Goal: Information Seeking & Learning: Learn about a topic

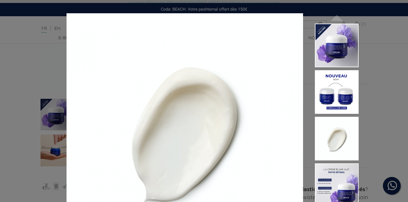
click at [27, 93] on div "Certifiée BIO - Tous types de peaux " at bounding box center [204, 101] width 408 height 202
click at [49, 64] on div "Certifiée BIO - Tous types de peaux " at bounding box center [204, 101] width 408 height 202
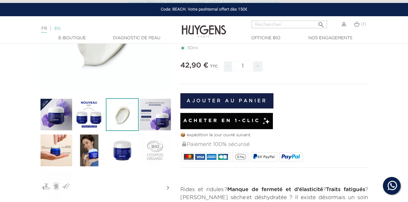
click at [58, 27] on link "EN" at bounding box center [57, 29] width 6 height 4
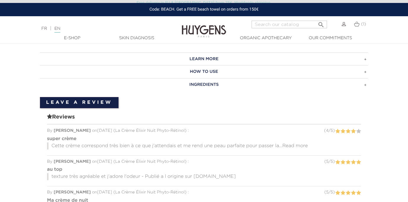
scroll to position [329, 0]
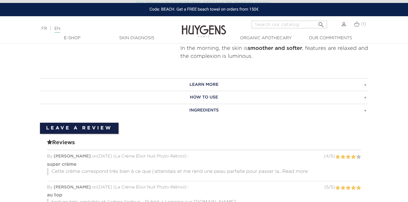
click at [196, 110] on h3 "Ingredients" at bounding box center [204, 110] width 328 height 13
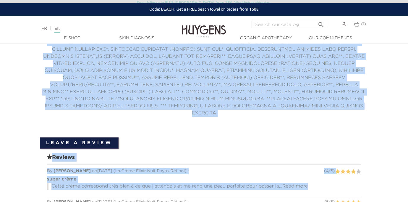
scroll to position [432, 0]
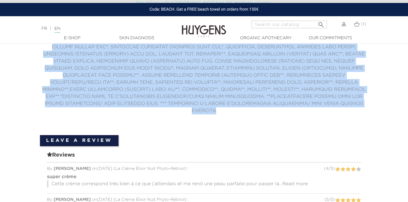
drag, startPoint x: 49, startPoint y: 98, endPoint x: 245, endPoint y: 134, distance: 198.6
click at [245, 134] on div "Learn more La Crème Élixir Nuit Phyto-Rétinol r adically improves the appearanc…" at bounding box center [203, 176] width 337 height 403
copy div "AQUA (WATER), C10-18 TRIGLYCÉRIDES, GLYCERIN, SESAMUM INDICUM (SESAME) SEED OIL…"
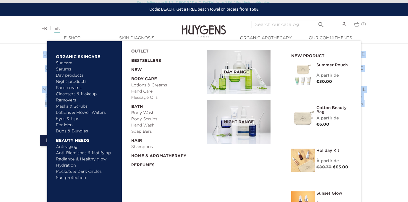
click at [67, 146] on link "Anti-aging" at bounding box center [87, 147] width 62 height 6
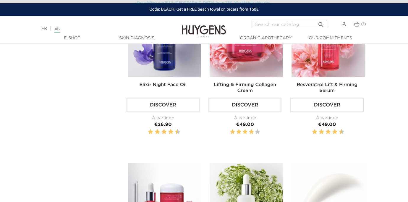
scroll to position [178, 0]
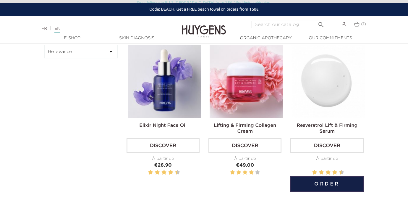
click at [328, 99] on img at bounding box center [327, 81] width 73 height 73
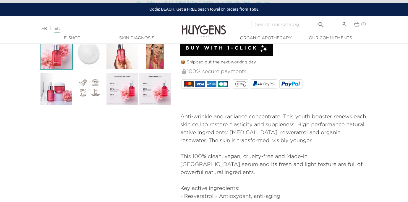
scroll to position [182, 0]
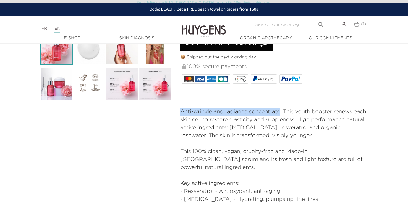
drag, startPoint x: 181, startPoint y: 113, endPoint x: 279, endPoint y: 113, distance: 98.7
click at [279, 113] on p "Anti-wrinkle and radiance concentrate. This youth booster renews each skin cell…" at bounding box center [274, 124] width 188 height 32
copy p "Anti-wrinkle and radiance concentrate"
